Goal: Book appointment/travel/reservation

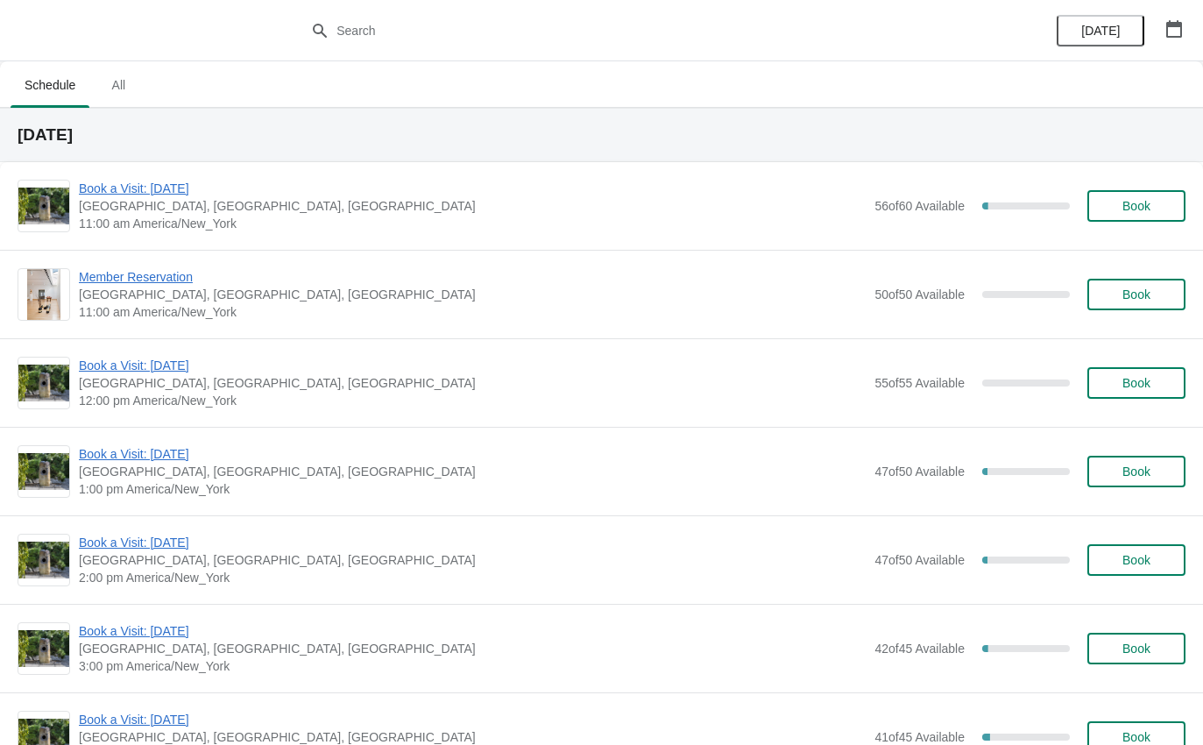
click at [103, 194] on span "Book a Visit: [DATE]" at bounding box center [472, 189] width 787 height 18
click at [187, 194] on span "Book a Visit: [DATE]" at bounding box center [472, 189] width 787 height 18
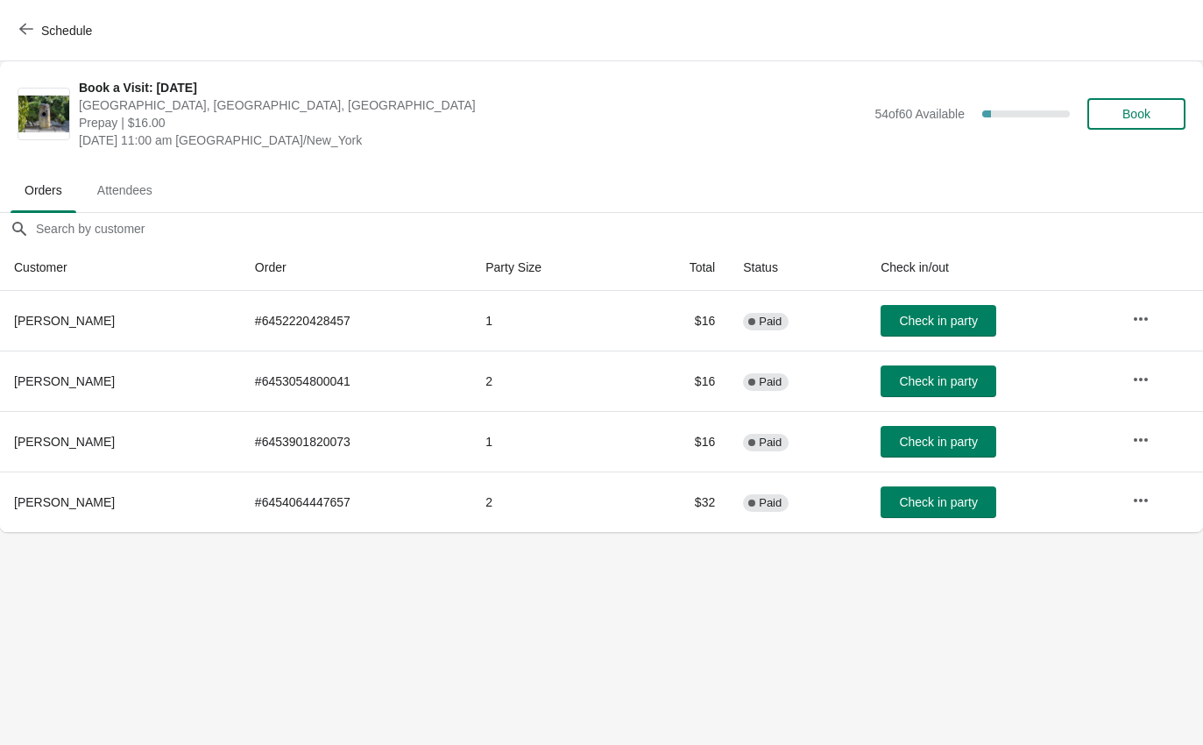
click at [950, 451] on button "Check in party" at bounding box center [938, 442] width 116 height 32
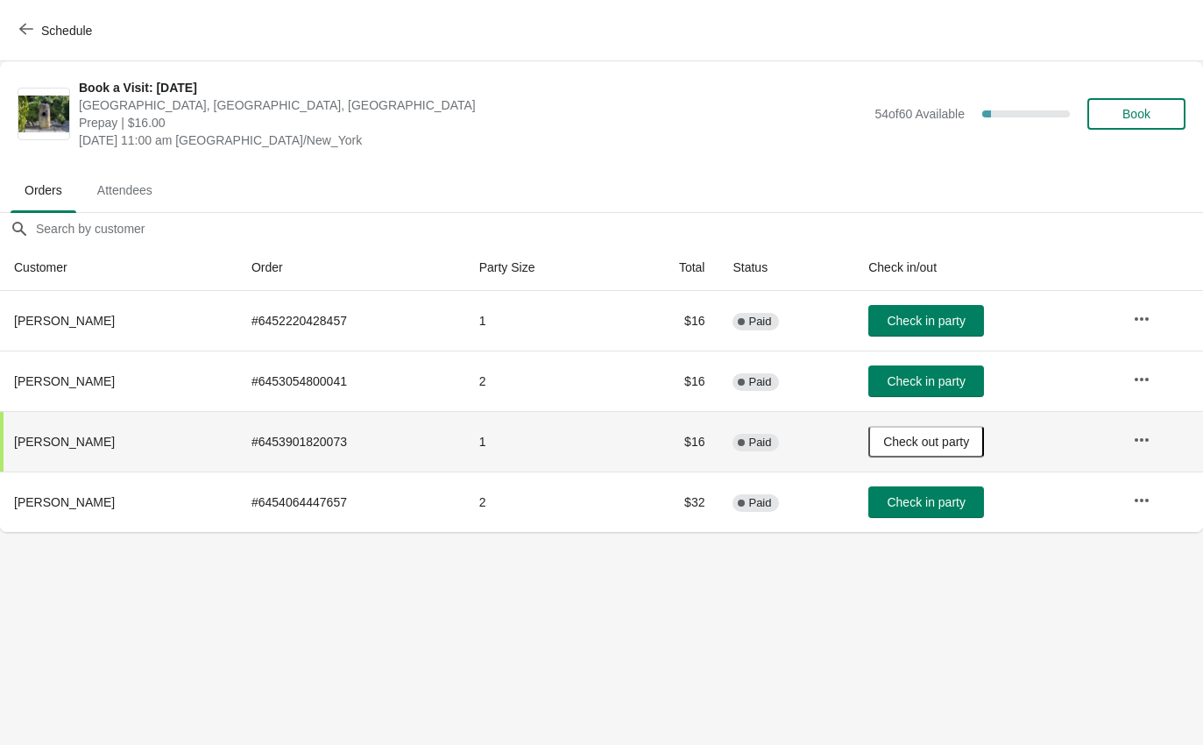
click at [35, 22] on span "Schedule" at bounding box center [57, 30] width 69 height 17
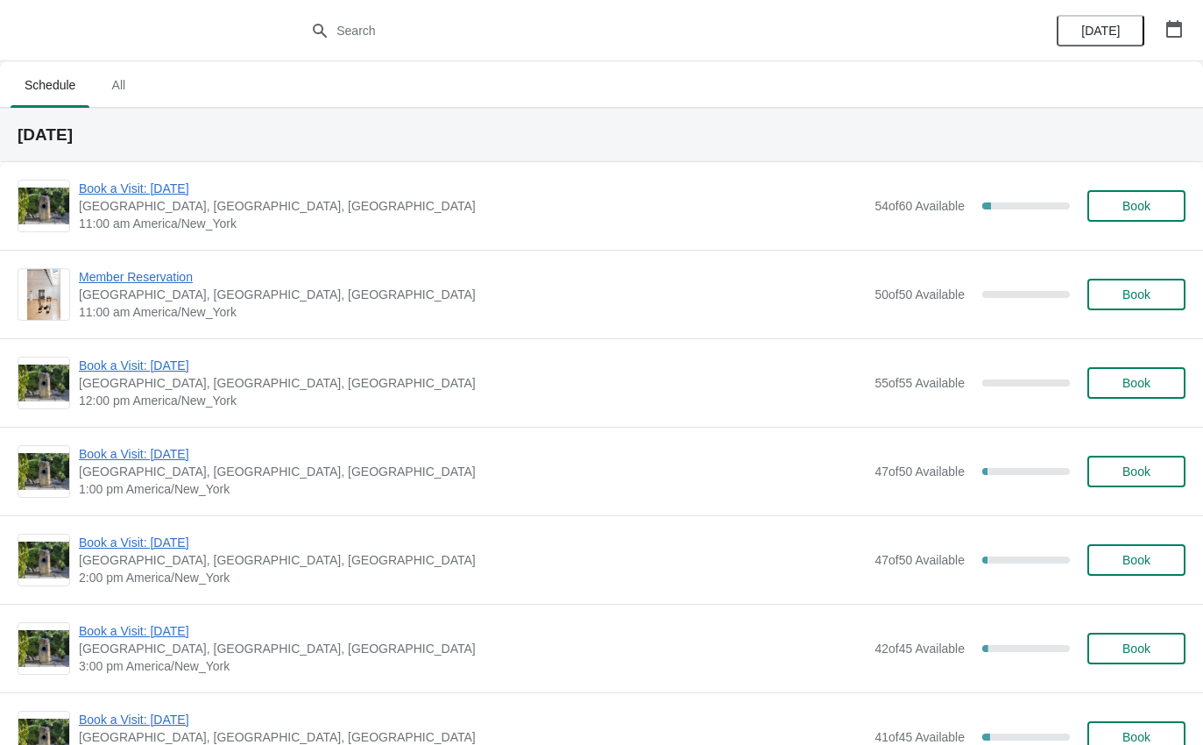
click at [156, 283] on span "Member Reservation" at bounding box center [472, 277] width 787 height 18
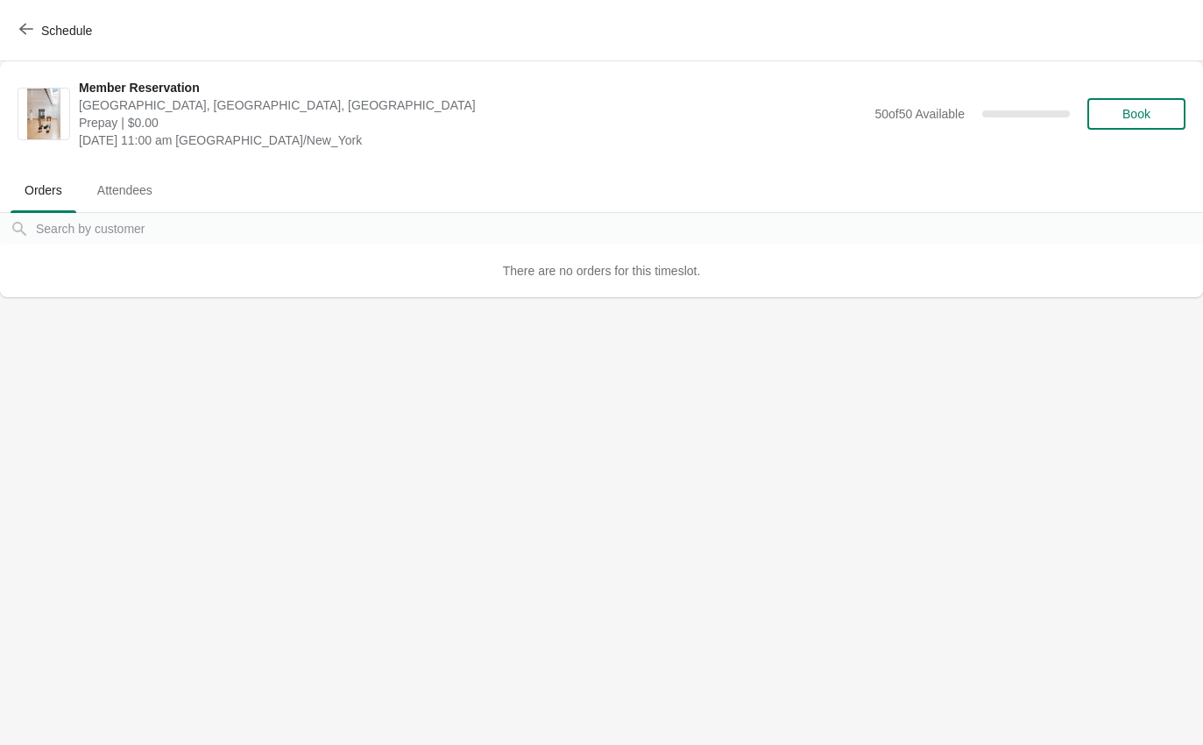
click at [29, 39] on button "Schedule" at bounding box center [57, 31] width 97 height 32
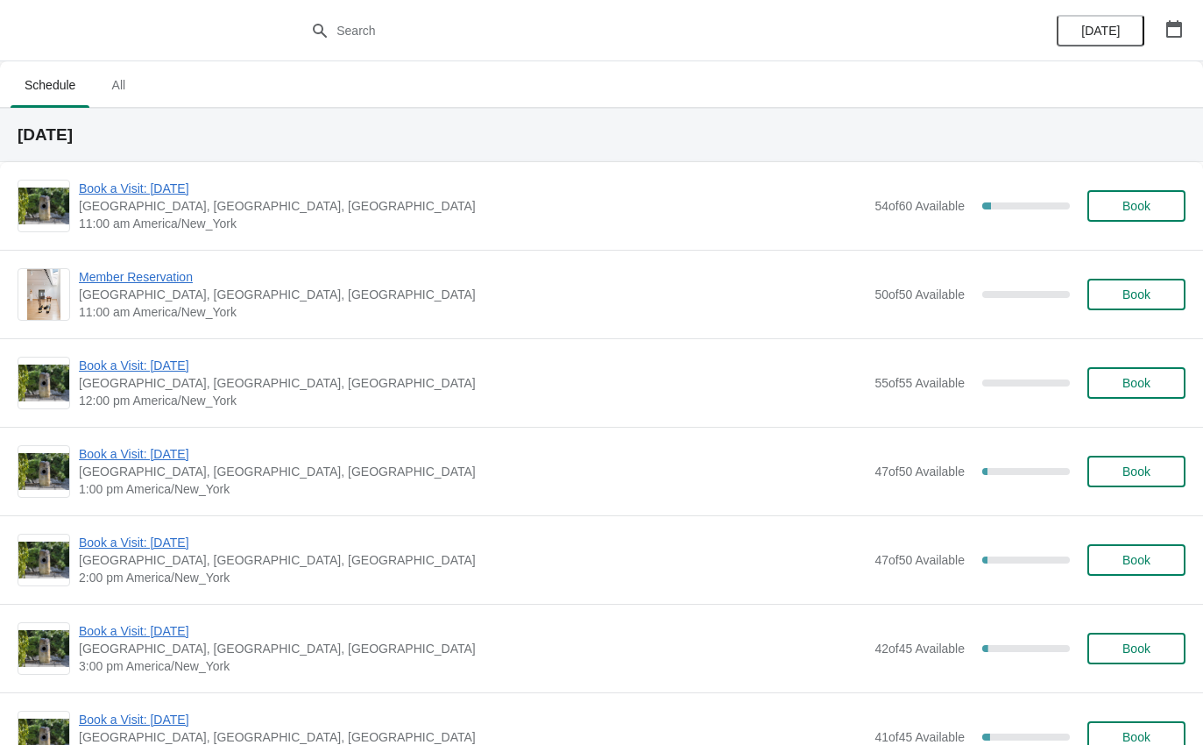
click at [112, 383] on span "[GEOGRAPHIC_DATA], [GEOGRAPHIC_DATA], [GEOGRAPHIC_DATA]" at bounding box center [472, 383] width 787 height 18
click at [123, 366] on span "Book a Visit: [DATE]" at bounding box center [472, 366] width 787 height 18
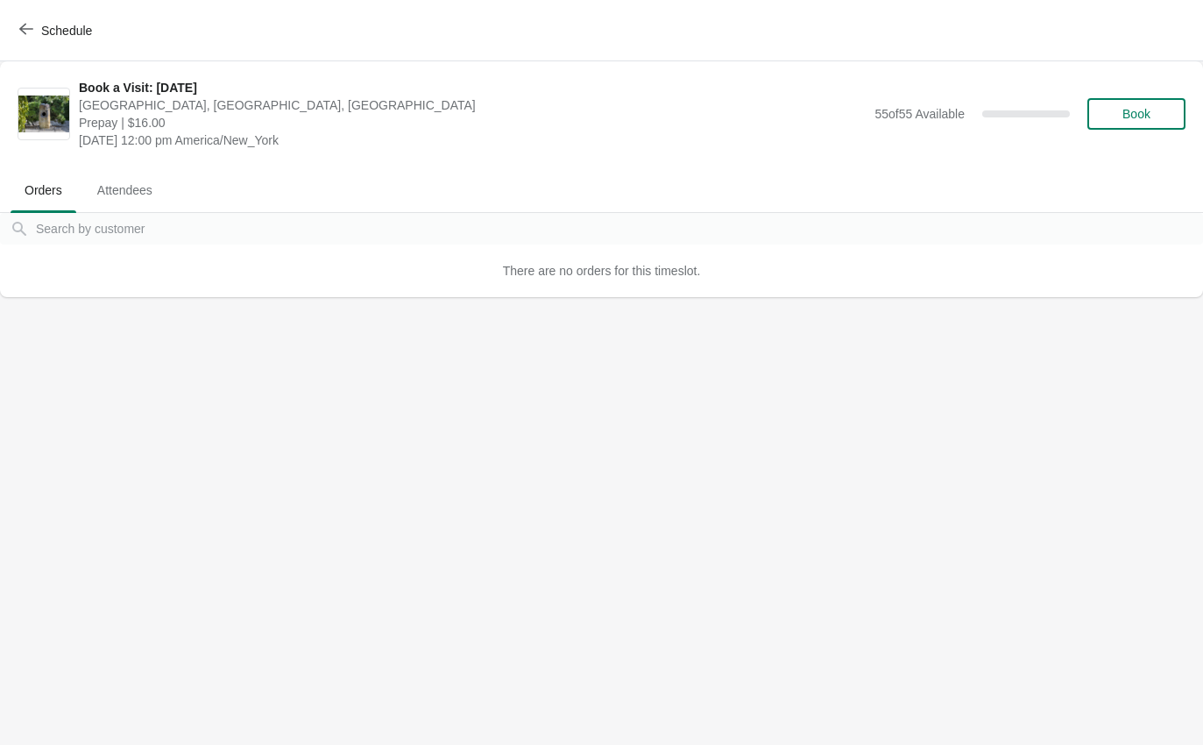
click at [25, 41] on button "Schedule" at bounding box center [57, 31] width 97 height 32
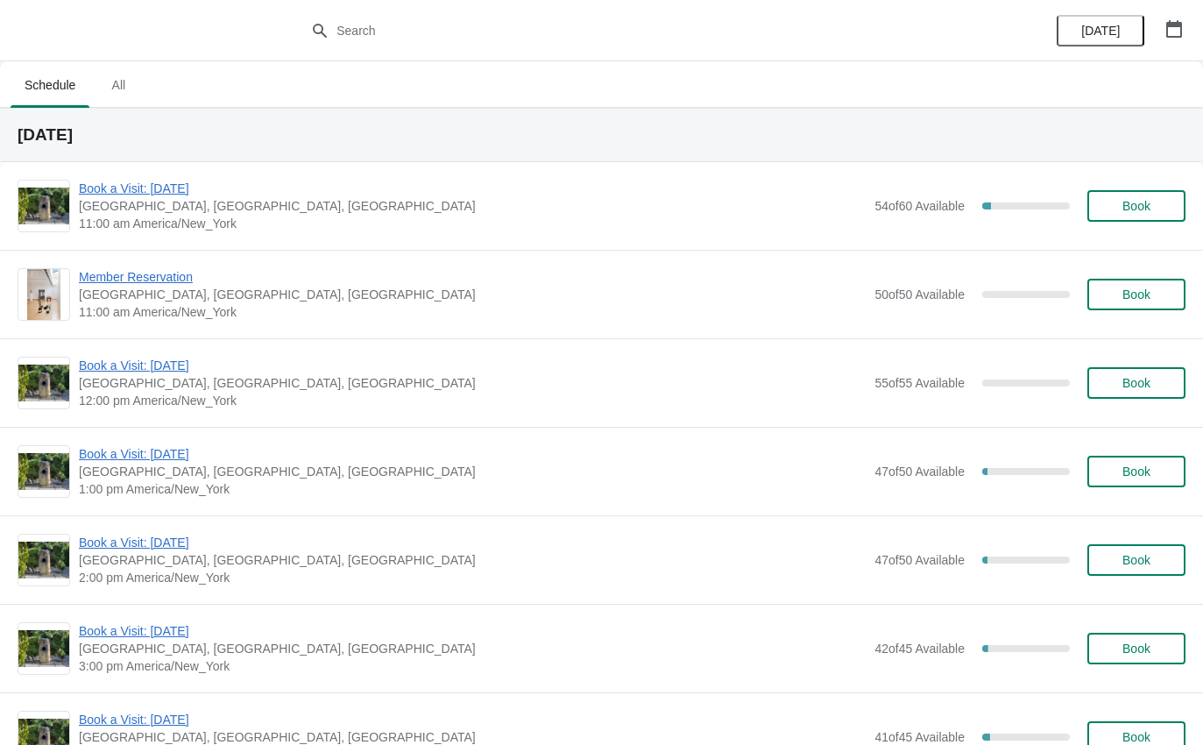
click at [197, 195] on span "Book a Visit: [DATE]" at bounding box center [472, 189] width 787 height 18
click at [193, 196] on span "Book a Visit: [DATE]" at bounding box center [472, 189] width 787 height 18
click at [207, 195] on span "Book a Visit: [DATE]" at bounding box center [472, 189] width 787 height 18
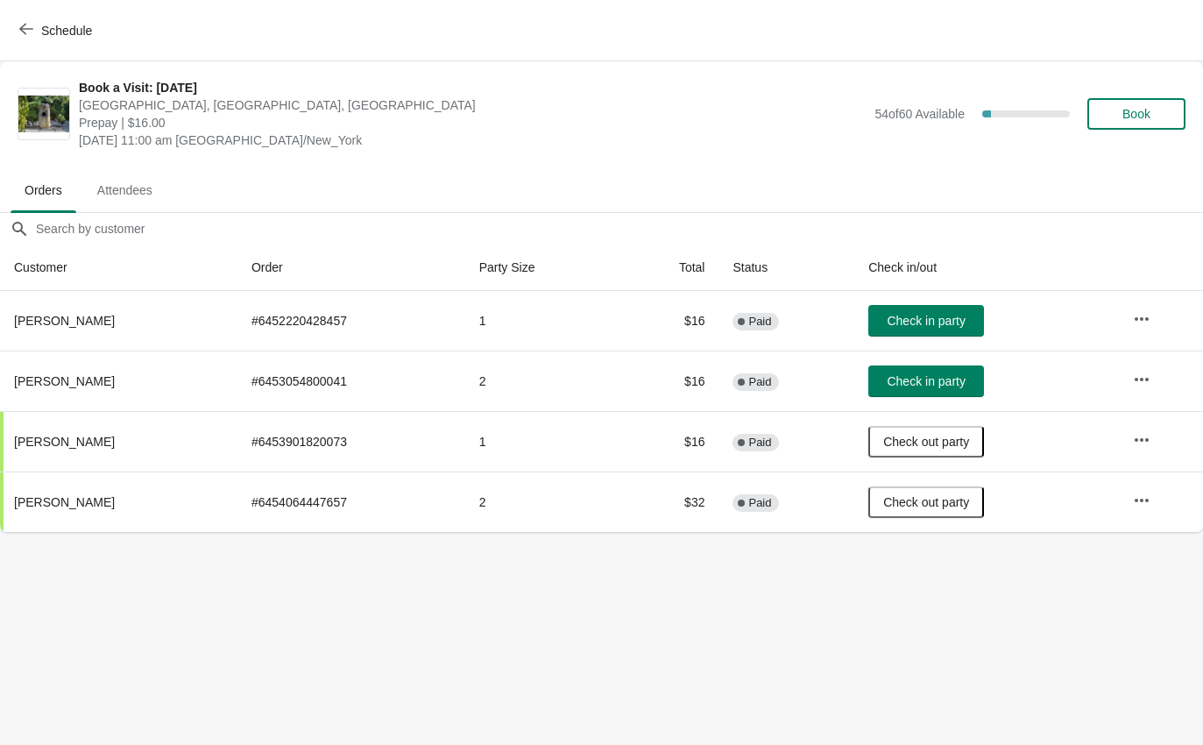
click at [963, 317] on span "Check in party" at bounding box center [926, 321] width 78 height 14
